Goal: Contribute content

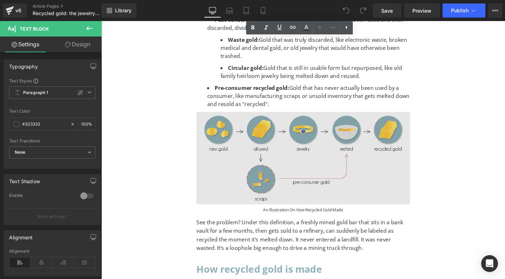
scroll to position [290, 0]
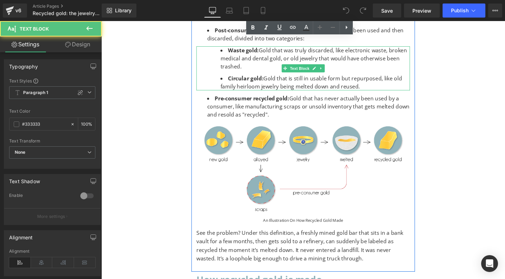
click at [318, 55] on li "Waste gold: Gold that was truly discarded, like electronic waste, broken medica…" at bounding box center [326, 60] width 199 height 25
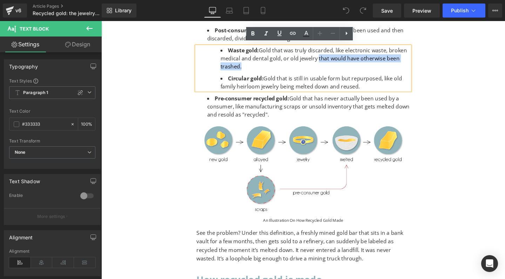
drag, startPoint x: 327, startPoint y: 58, endPoint x: 245, endPoint y: 67, distance: 81.9
click at [245, 67] on li "Waste gold: Gold that was truly discarded, like electronic waste, broken medica…" at bounding box center [326, 60] width 199 height 25
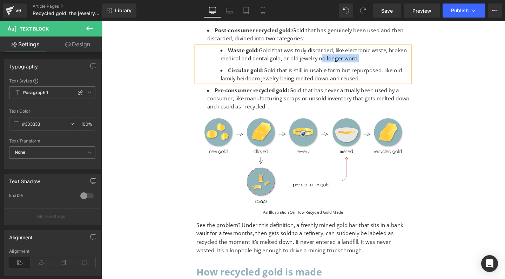
drag, startPoint x: 329, startPoint y: 57, endPoint x: 367, endPoint y: 60, distance: 38.0
click at [367, 60] on li "Waste gold: Gold that was truly discarded, like electronic waste, broken medica…" at bounding box center [326, 56] width 199 height 17
click at [303, 58] on li "Waste gold: Gold that was truly discarded, like electronic waste, broken medica…" at bounding box center [326, 56] width 199 height 17
drag, startPoint x: 337, startPoint y: 58, endPoint x: 373, endPoint y: 58, distance: 35.8
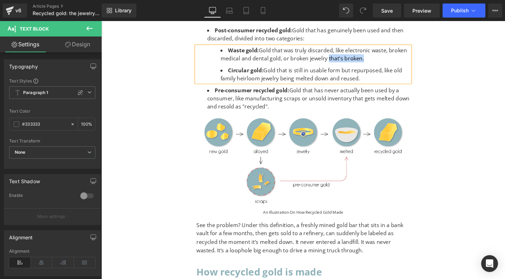
click at [373, 58] on li "Waste gold: Gold that was truly discarded, like electronic waste, broken medica…" at bounding box center [326, 56] width 199 height 17
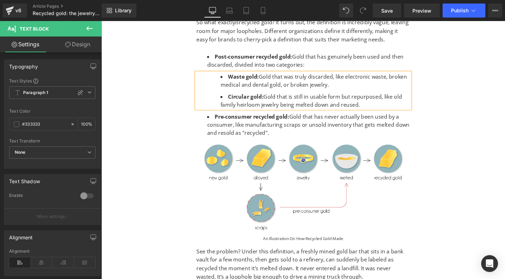
scroll to position [185, 0]
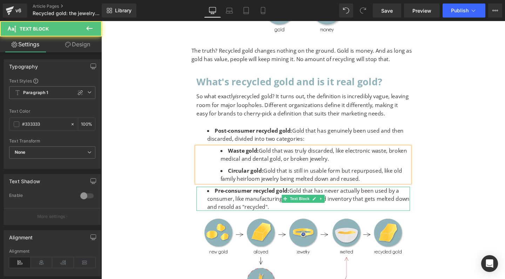
click at [276, 211] on li "Pre-consumer recycled gold: Gold that has never actually been used by a consume…" at bounding box center [319, 207] width 213 height 25
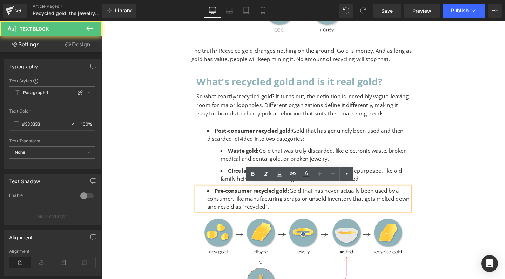
click at [291, 212] on li "Pre-consumer recycled gold: Gold that has never actually been used by a consume…" at bounding box center [319, 207] width 213 height 25
click at [284, 214] on li "Pre-consumer recycled gold: Gold that has never actually been used by a consume…" at bounding box center [319, 207] width 213 height 25
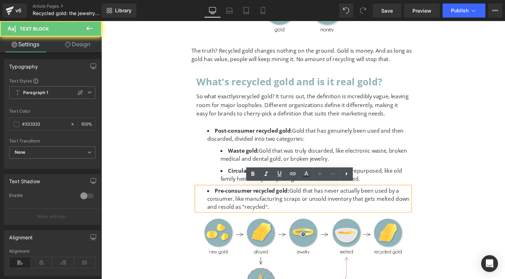
click at [273, 213] on li "Pre-consumer recycled gold: Gold that has never actually been used by a consume…" at bounding box center [319, 207] width 213 height 25
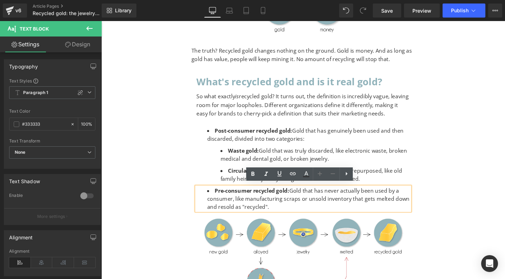
click at [289, 215] on li "Pre-consumer recycled gold: Gold that has never actually been used by a consume…" at bounding box center [319, 207] width 213 height 25
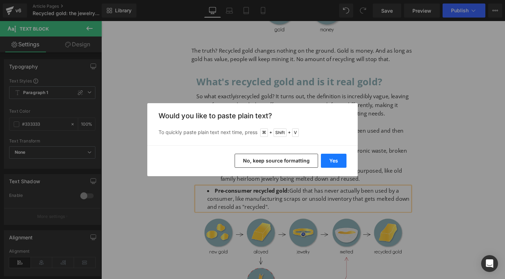
click at [334, 159] on button "Yes" at bounding box center [334, 161] width 26 height 14
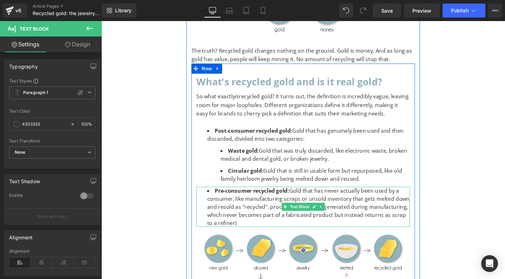
click at [279, 214] on li "Pre-consumer recycled gold: Gold that has never actually been used by a consume…" at bounding box center [319, 216] width 213 height 42
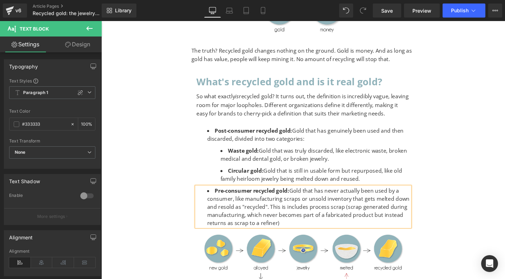
click at [356, 217] on li "Pre-consumer recycled gold: Gold that has never actually been used by a consume…" at bounding box center [319, 216] width 213 height 42
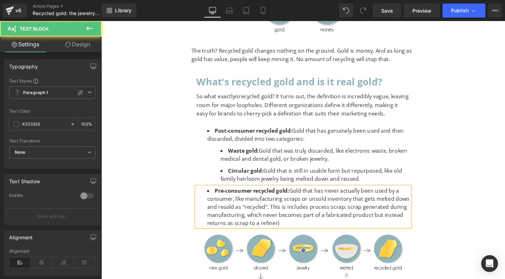
click at [303, 232] on li "Pre-consumer recycled gold: Gold that has never actually been used by a consume…" at bounding box center [319, 216] width 213 height 42
click at [383, 223] on li "Pre-consumer recycled gold: Gold that has never actually been used by a consume…" at bounding box center [319, 216] width 213 height 42
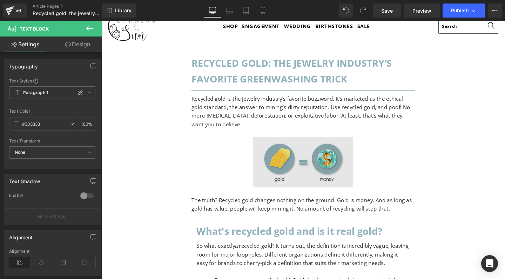
scroll to position [446, 0]
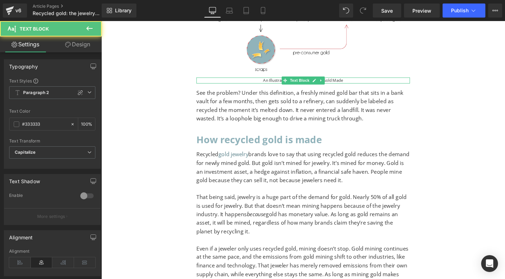
click at [281, 80] on div "An Illustration on How Recycled Gold Made" at bounding box center [313, 83] width 225 height 6
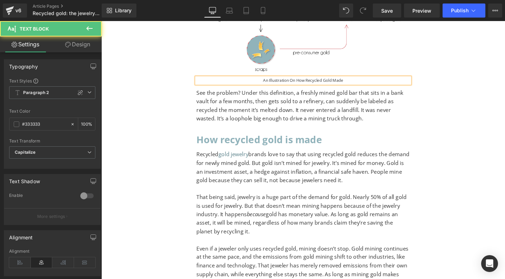
click at [281, 80] on div "An Illustration on How Recycled Gold Made" at bounding box center [313, 83] width 225 height 6
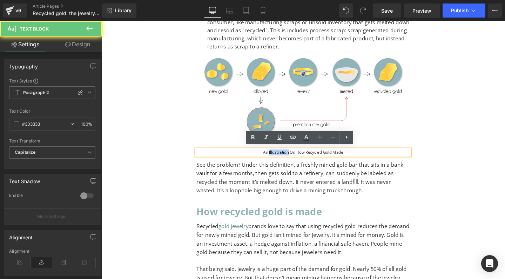
scroll to position [369, 0]
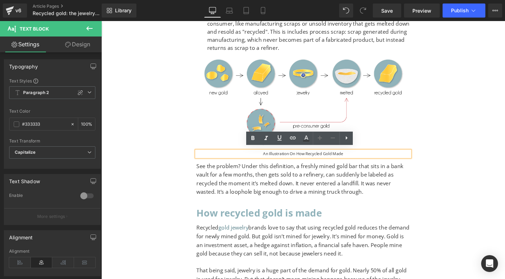
click at [307, 158] on div "An Illustration on How Recycled Gold Made" at bounding box center [313, 161] width 225 height 6
drag, startPoint x: 357, startPoint y: 156, endPoint x: 261, endPoint y: 157, distance: 96.1
click at [261, 158] on div "An Illustration on How Recycled Gold Made" at bounding box center [313, 161] width 225 height 6
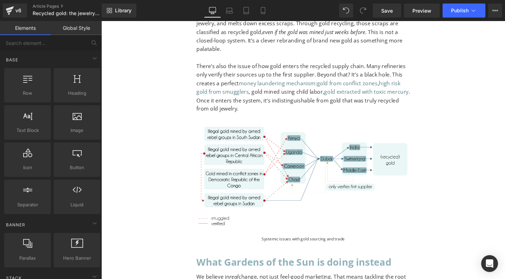
scroll to position [822, 0]
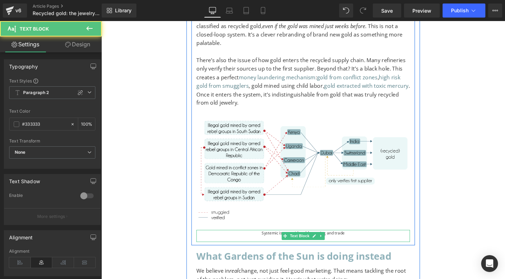
click at [347, 241] on div "Systemic issues with gold sourcing and trade" at bounding box center [313, 247] width 225 height 13
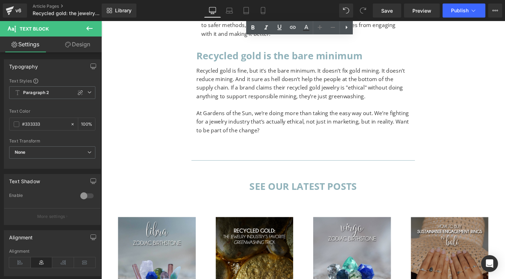
scroll to position [1375, 0]
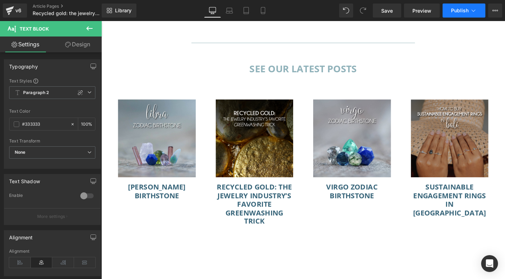
click at [457, 12] on span "Publish" at bounding box center [460, 11] width 18 height 6
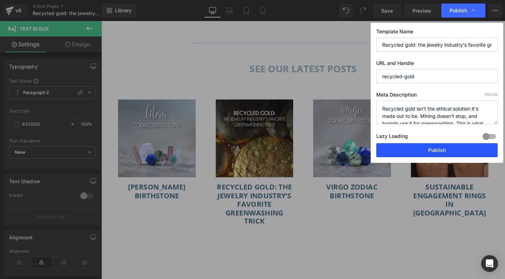
click at [416, 153] on button "Publish" at bounding box center [436, 150] width 121 height 14
